Goal: Information Seeking & Learning: Understand process/instructions

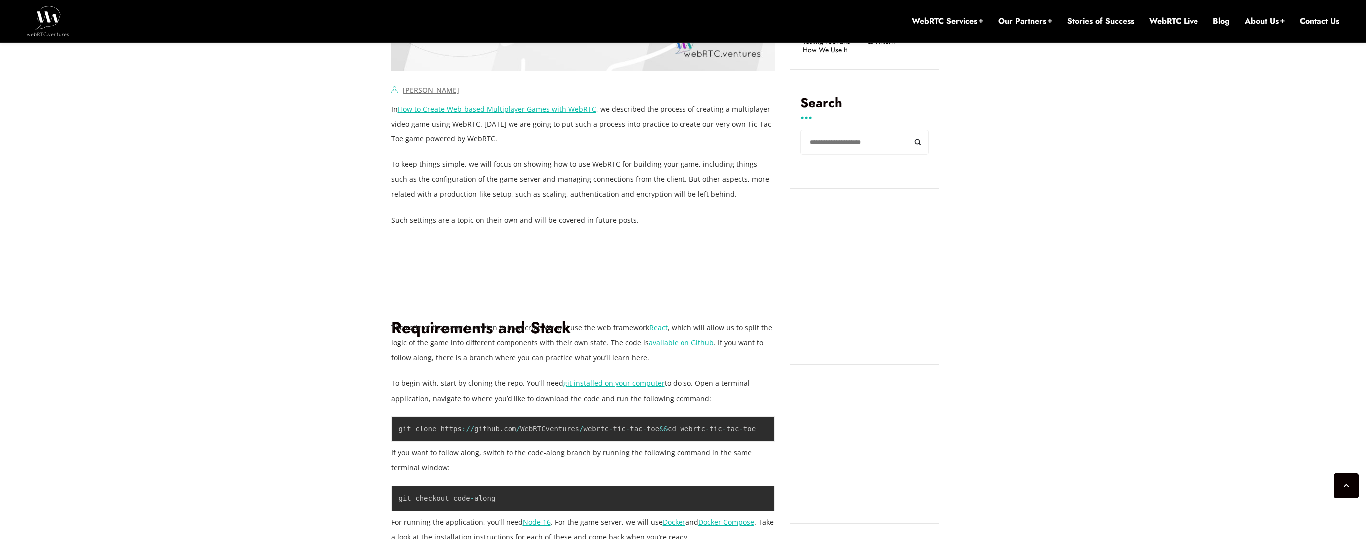
scroll to position [704, 0]
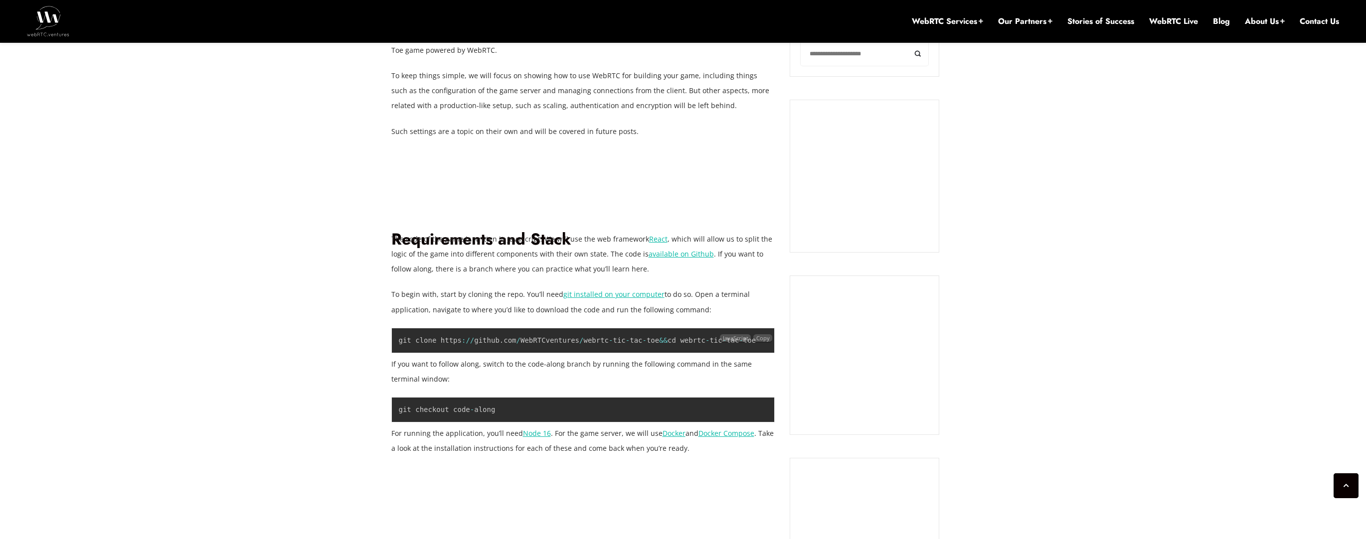
click at [607, 339] on code "git clone https : / / github . com / WebRTCventures / webrtc - tic - tac - toe …" at bounding box center [577, 341] width 357 height 8
copy code "git clone https : / / github . com / WebRTCventures / webrtc - tic - tac - toe …"
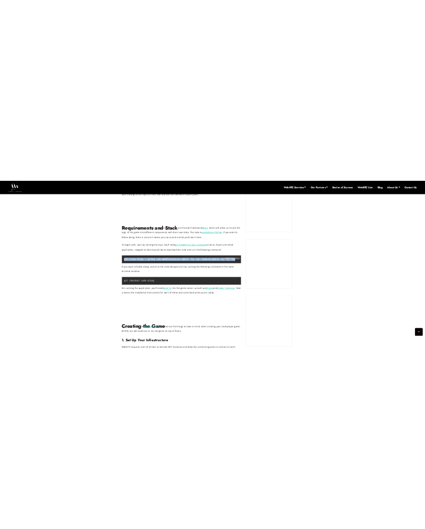
scroll to position [798, 0]
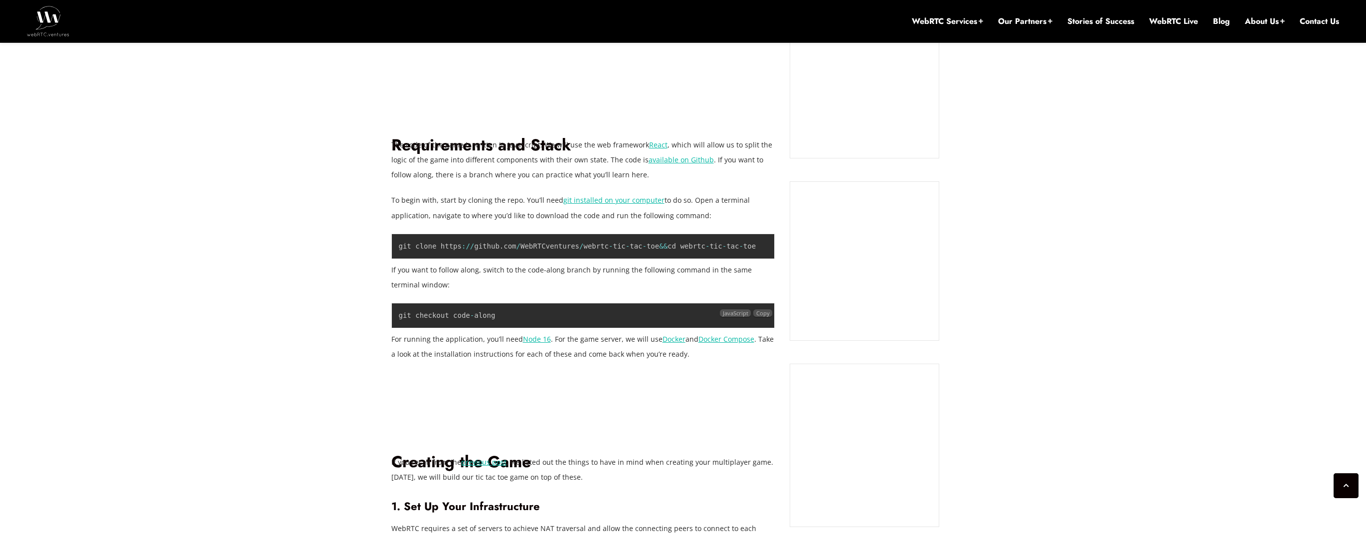
click at [750, 306] on div "JavaScript" at bounding box center [735, 313] width 31 height 15
drag, startPoint x: 658, startPoint y: 244, endPoint x: 398, endPoint y: 247, distance: 259.8
click at [398, 247] on pre "git clone https : / / github . com / WebRTCventures / webrtc - tic - tac - toe …" at bounding box center [583, 246] width 384 height 25
copy code "git clone https : / / github . com / WebRTCventures / webrtc - tic - tac - toe"
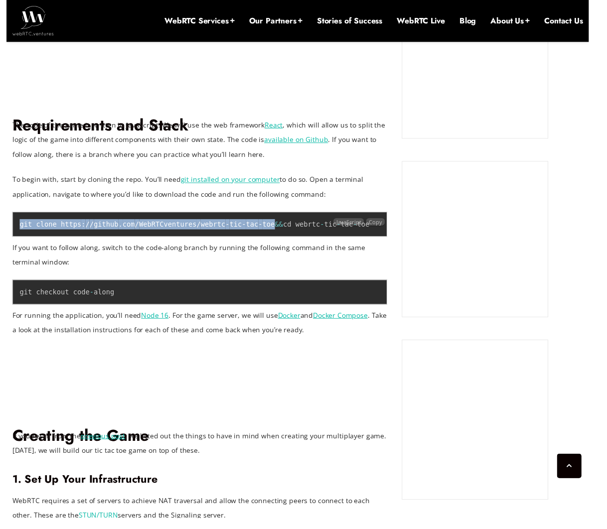
scroll to position [816, 0]
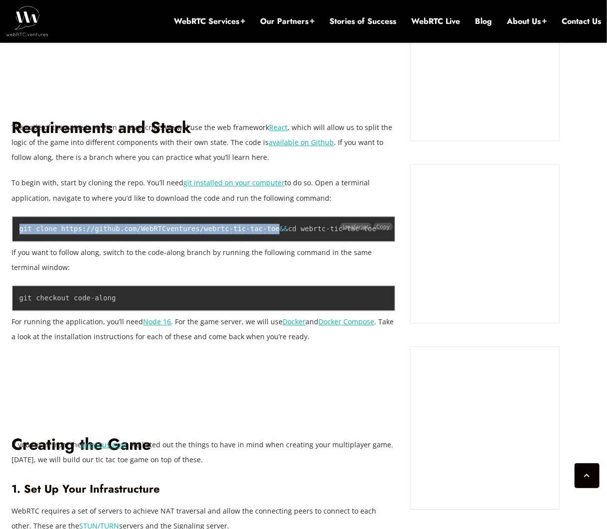
click at [130, 228] on code "git clone https : / / github . com / WebRTCventures / webrtc - tic - tac - toe …" at bounding box center [197, 229] width 357 height 8
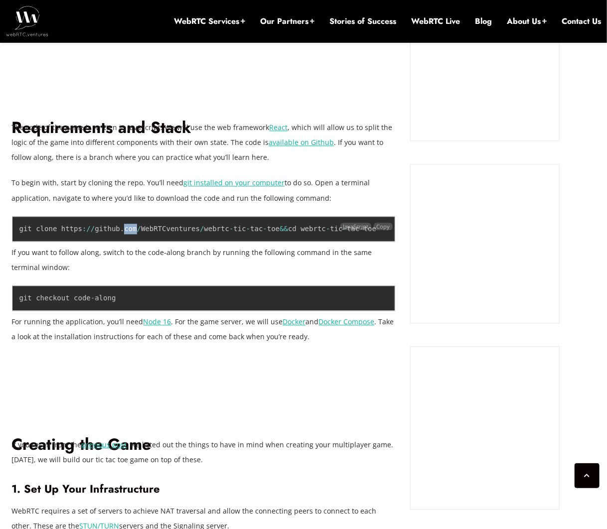
click at [130, 228] on code "git clone https : / / github . com / WebRTCventures / webrtc - tic - tac - toe …" at bounding box center [197, 229] width 357 height 8
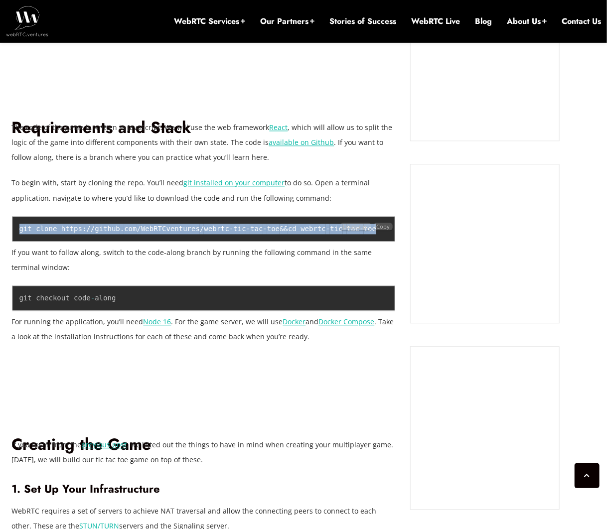
click at [130, 228] on code "git clone https : / / github . com / WebRTCventures / webrtc - tic - tac - toe …" at bounding box center [197, 229] width 357 height 8
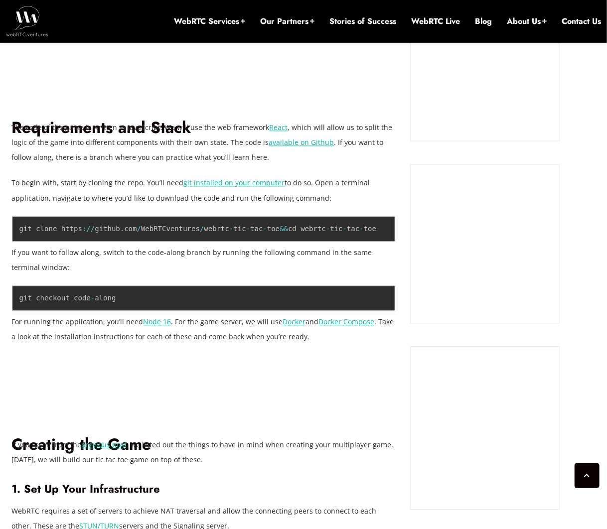
click at [70, 256] on p "If you want to follow along, switch to the code-along branch by running the fol…" at bounding box center [204, 260] width 384 height 30
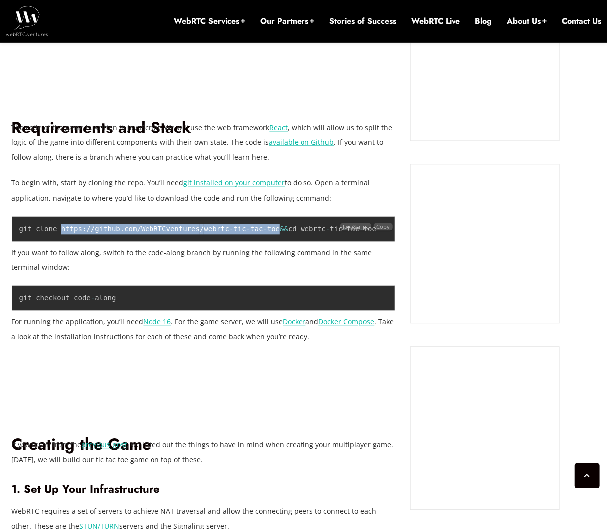
drag, startPoint x: 62, startPoint y: 229, endPoint x: 278, endPoint y: 229, distance: 215.9
click at [278, 229] on code "git clone https : / / github . com / WebRTCventures / webrtc - tic - tac - toe …" at bounding box center [197, 229] width 357 height 8
copy code "https : / / github . com / WebRTCventures / webrtc - tic - tac - toe"
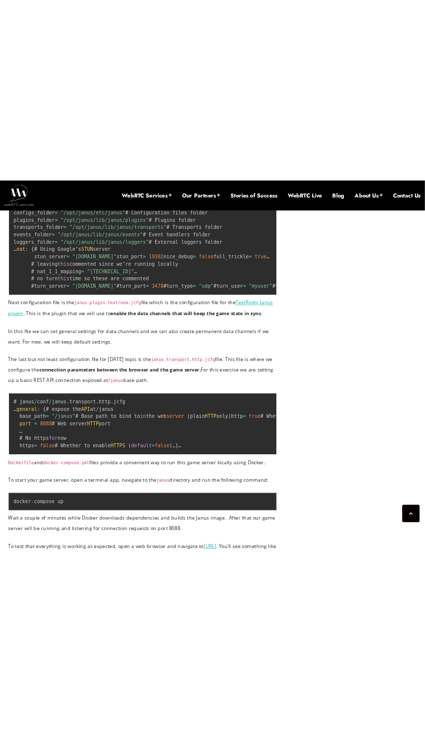
scroll to position [1788, 0]
